Goal: Task Accomplishment & Management: Use online tool/utility

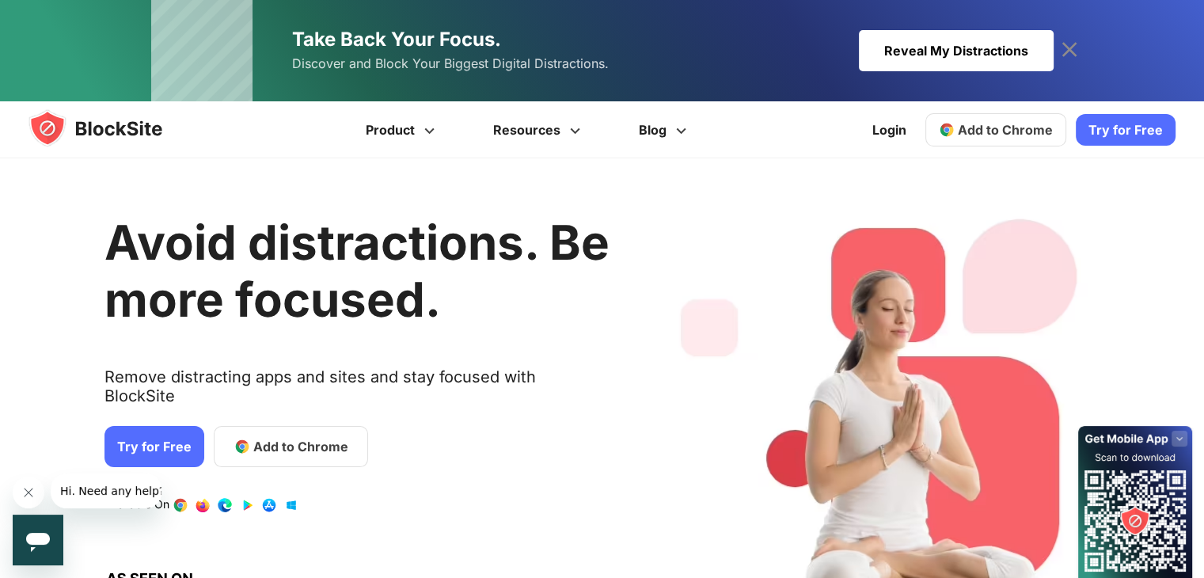
click at [1017, 134] on span "Add to Chrome" at bounding box center [1005, 130] width 95 height 16
